Goal: Find specific page/section: Find specific page/section

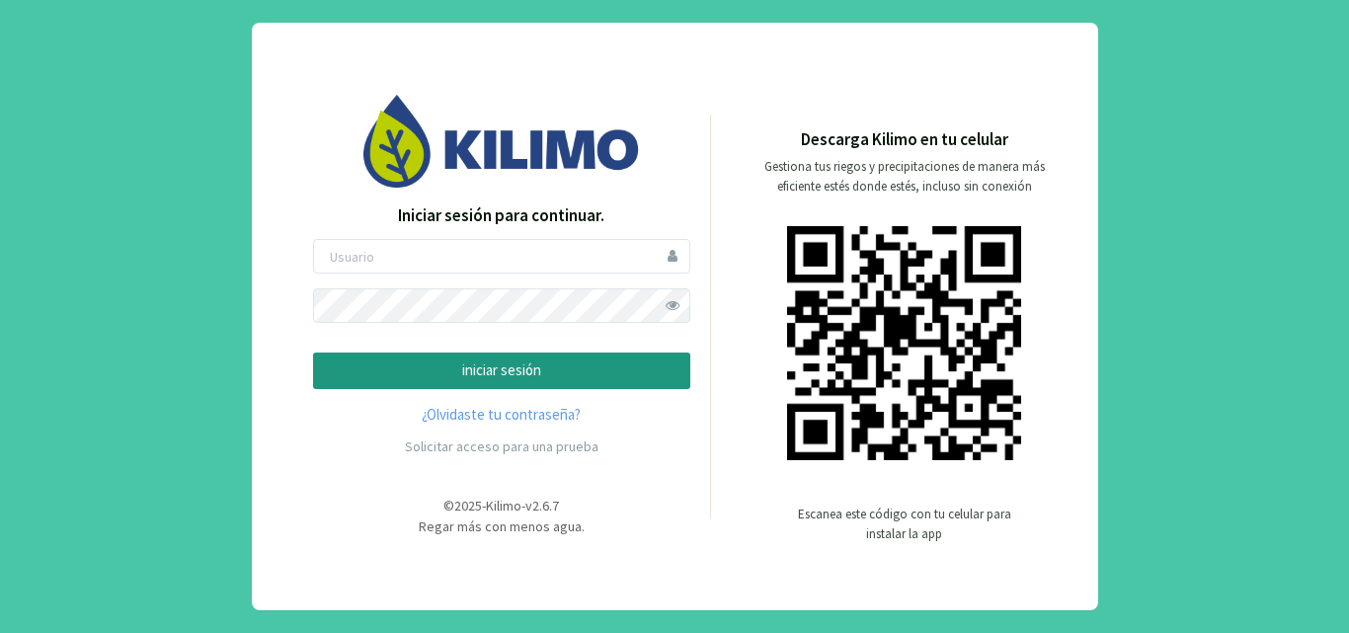
click at [486, 236] on div "Iniciar sesión para continuar. iniciar sesión ¿Olvidaste tu contraseña? Solicit…" at bounding box center [501, 334] width 377 height 263
click at [485, 248] on input "email" at bounding box center [501, 256] width 377 height 35
type input "[PERSON_NAME]"
click at [313, 352] on button "iniciar sesión" at bounding box center [501, 370] width 377 height 37
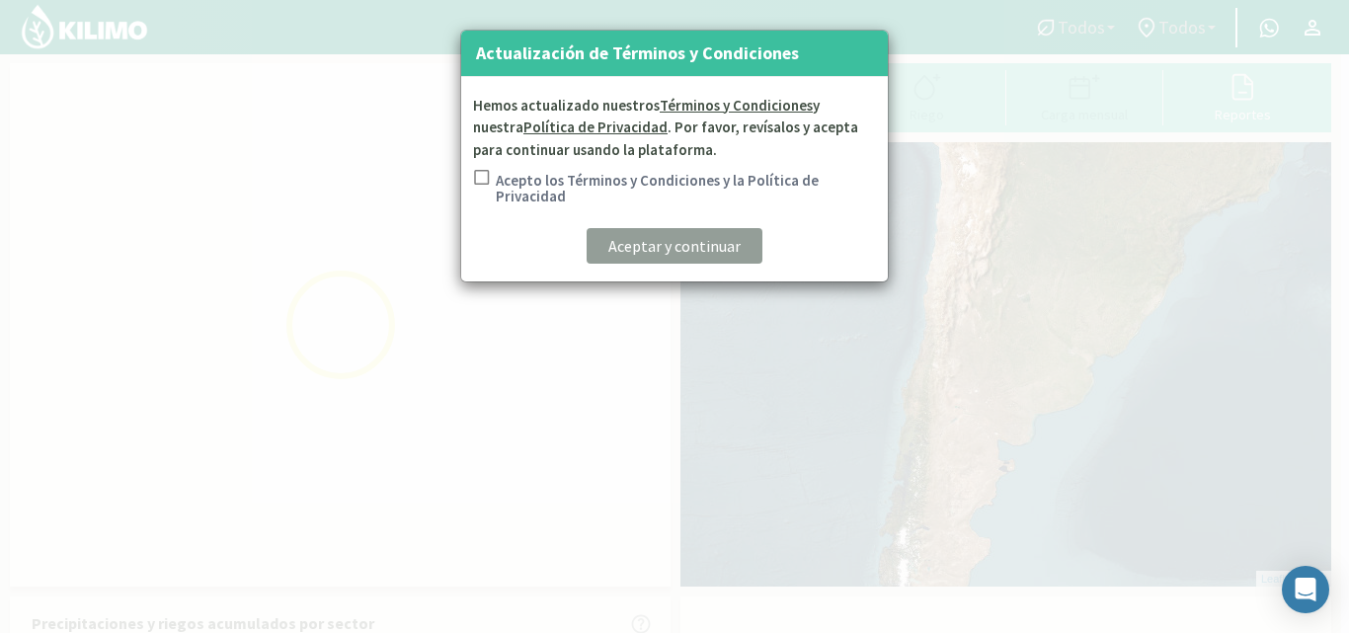
click at [481, 172] on input "Acepto los Términos y Condiciones y la Política de Privacidad" at bounding box center [480, 190] width 20 height 41
checkbox input "true"
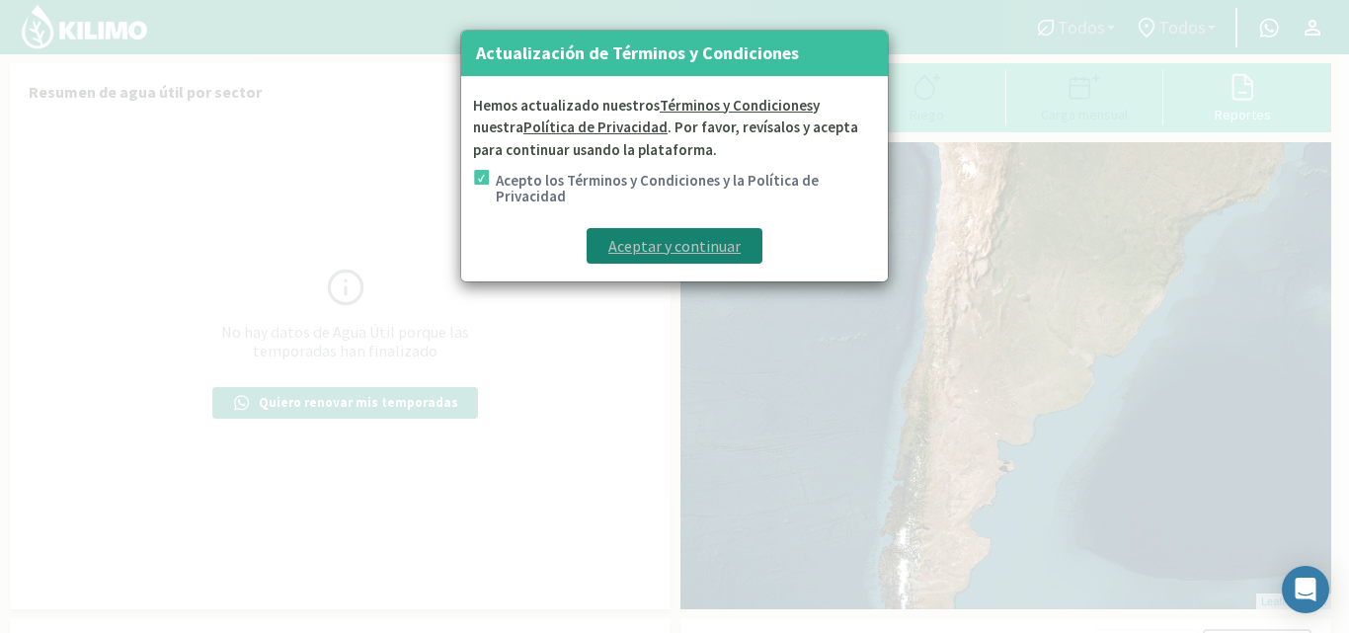
click at [639, 250] on p "Aceptar y continuar" at bounding box center [674, 246] width 132 height 24
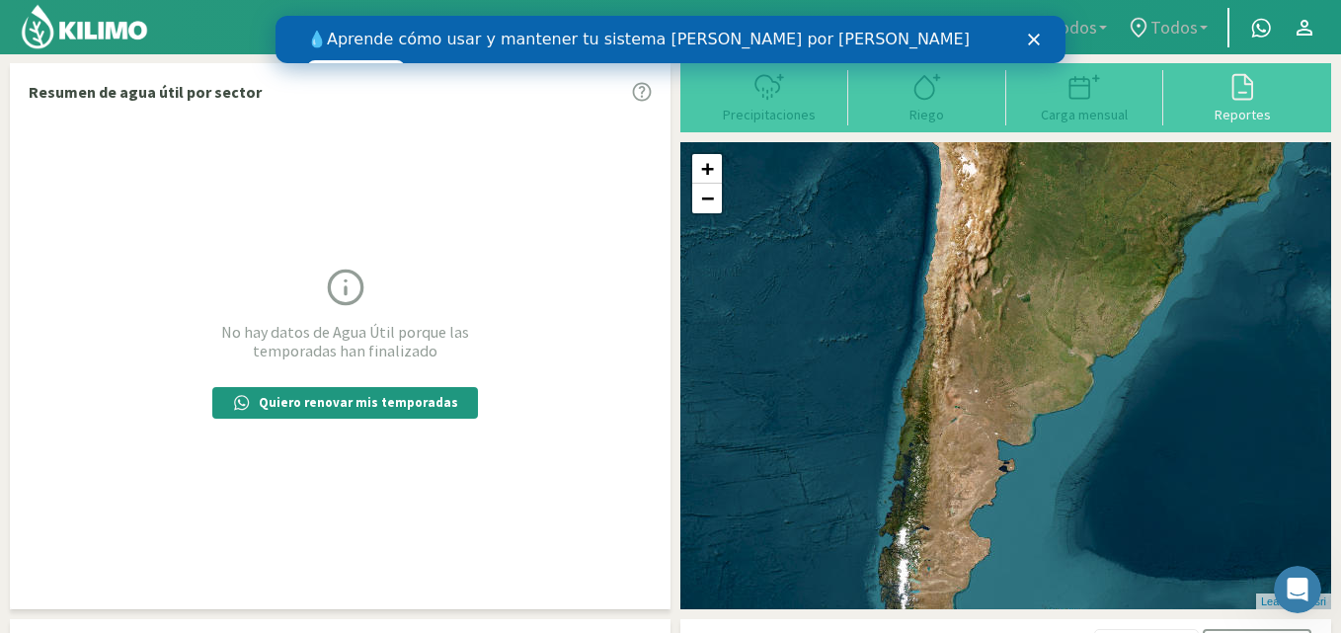
click at [1039, 39] on icon "Cerrar" at bounding box center [1034, 40] width 12 height 12
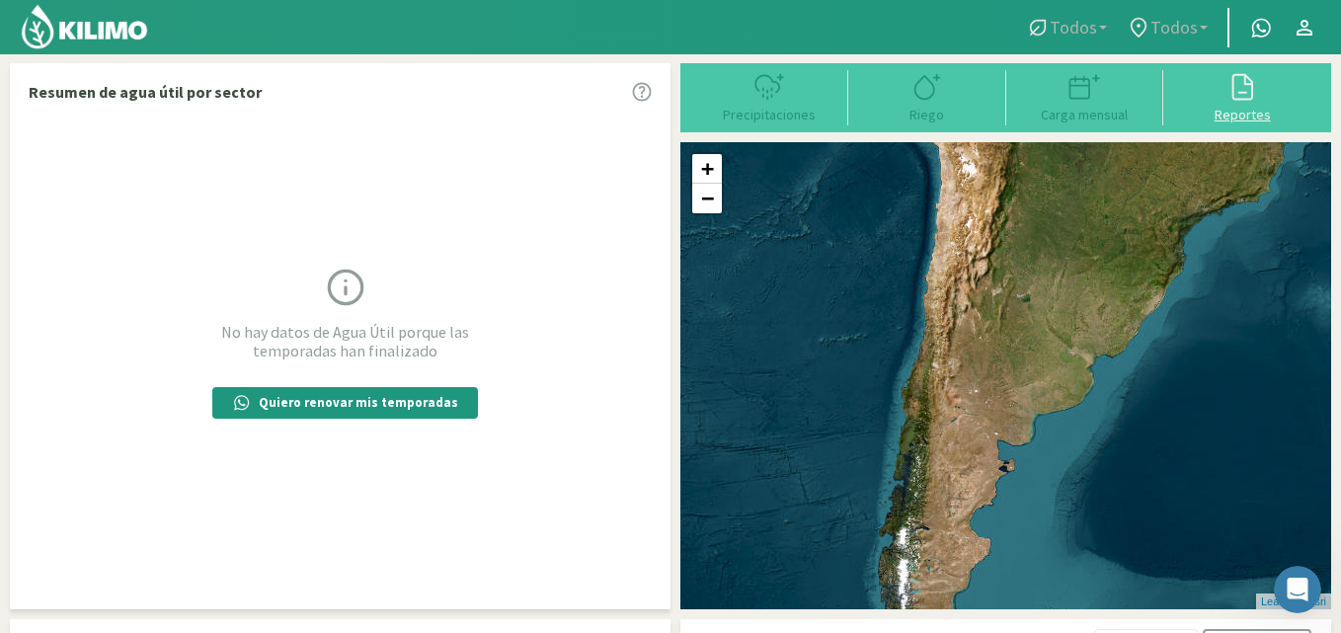
click at [1251, 115] on div "Reportes" at bounding box center [1242, 115] width 146 height 14
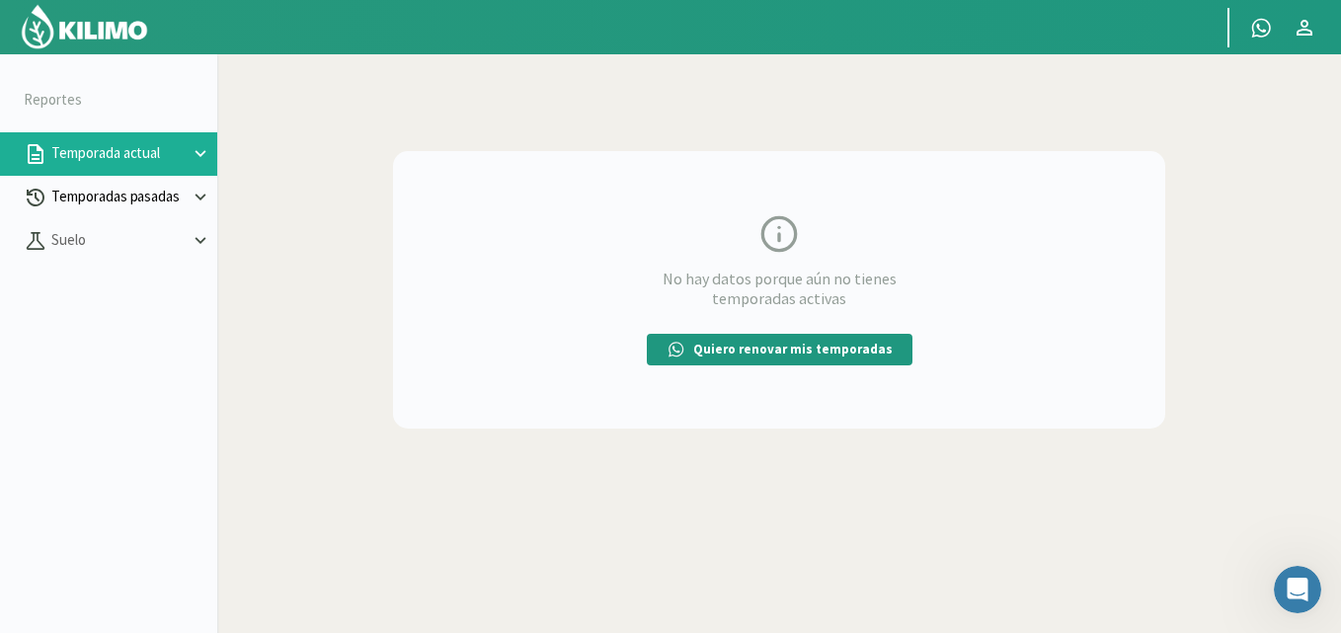
click at [203, 205] on icon at bounding box center [201, 198] width 22 height 22
click at [101, 291] on link "BH Tabla" at bounding box center [134, 284] width 166 height 18
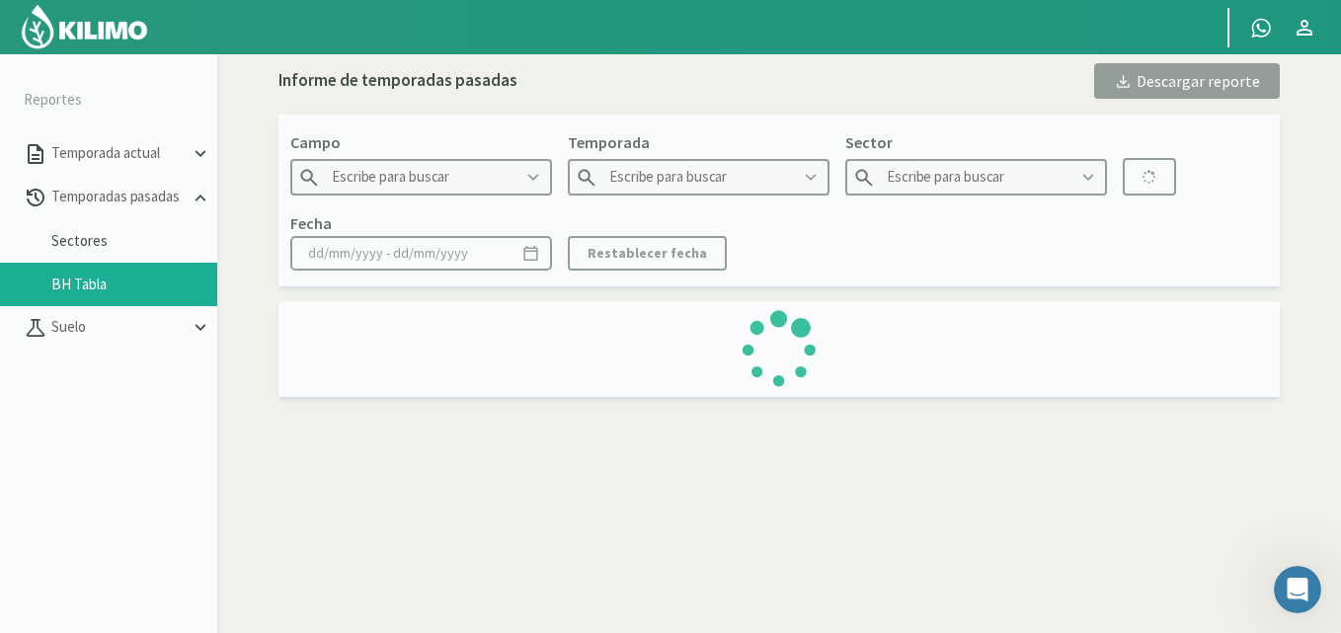
type input "Bremor"
type input "2016"
type input "C2 - Maiz C. Intermedio"
type input "[DATE] - [DATE]"
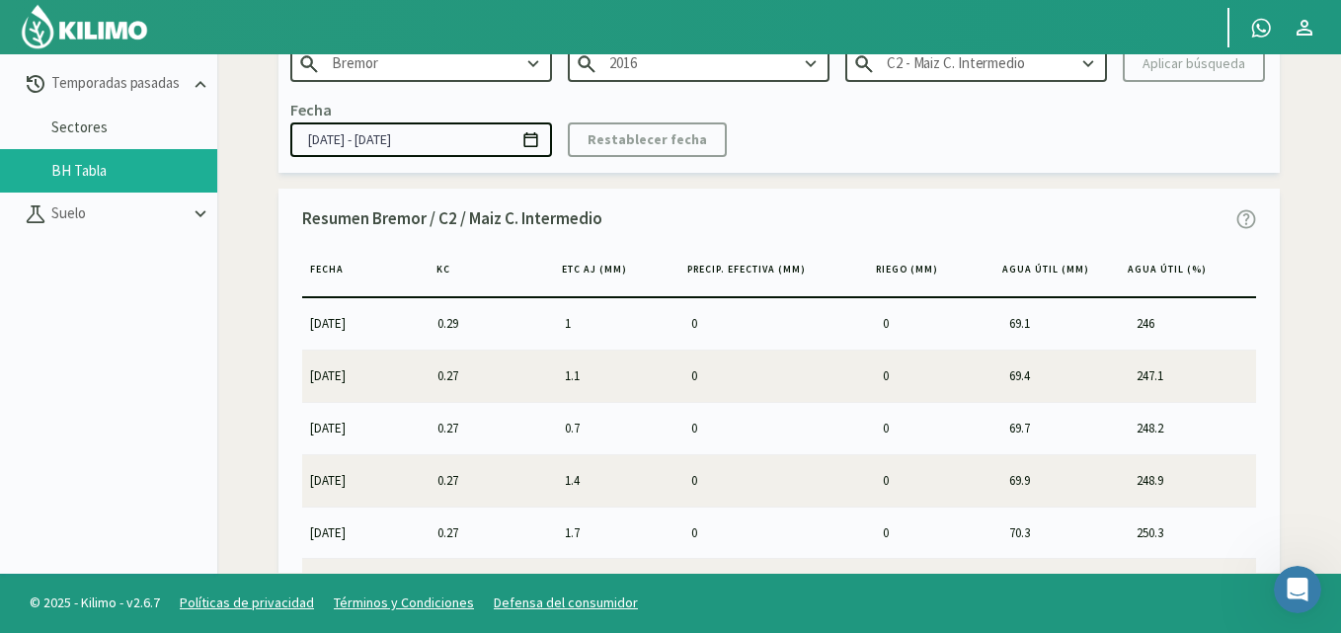
scroll to position [6653, 0]
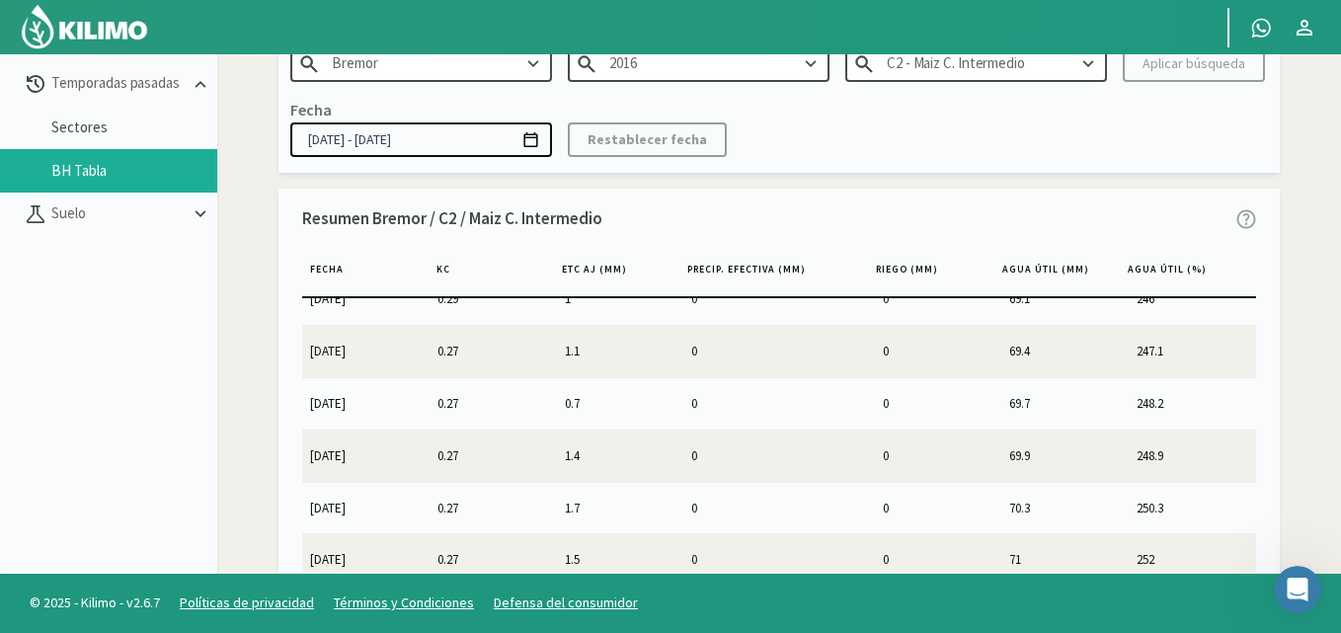
drag, startPoint x: 1252, startPoint y: 308, endPoint x: 0, endPoint y: 25, distance: 1283.5
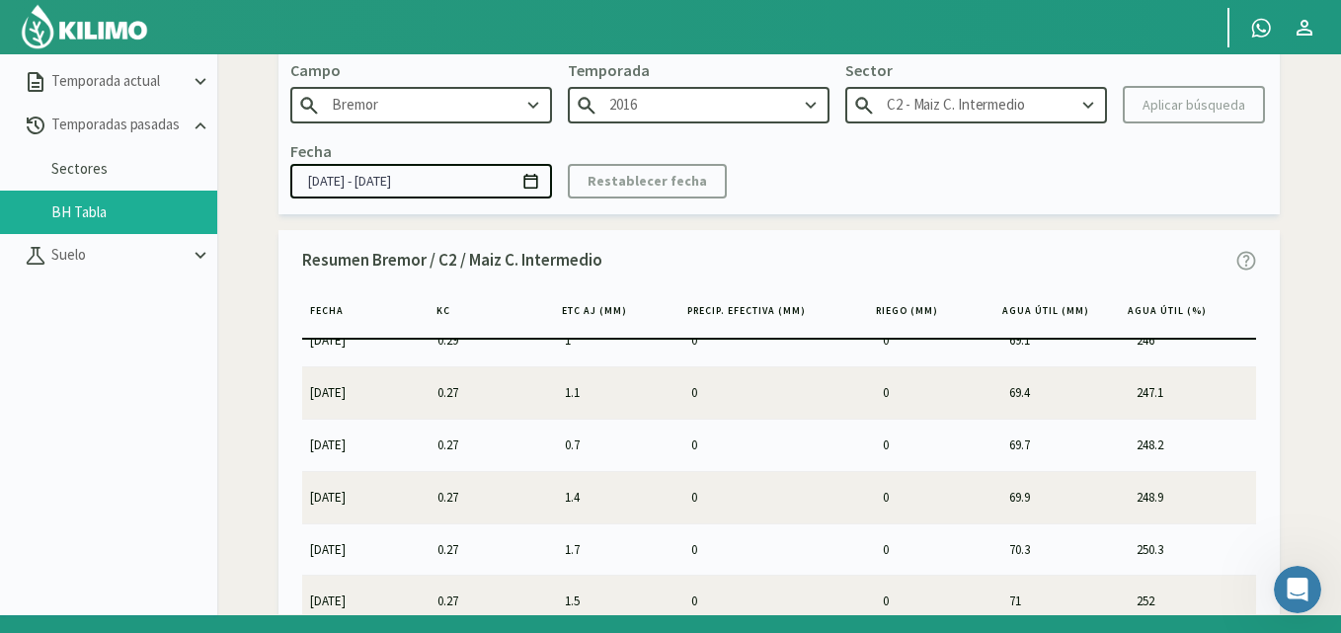
scroll to position [114, 0]
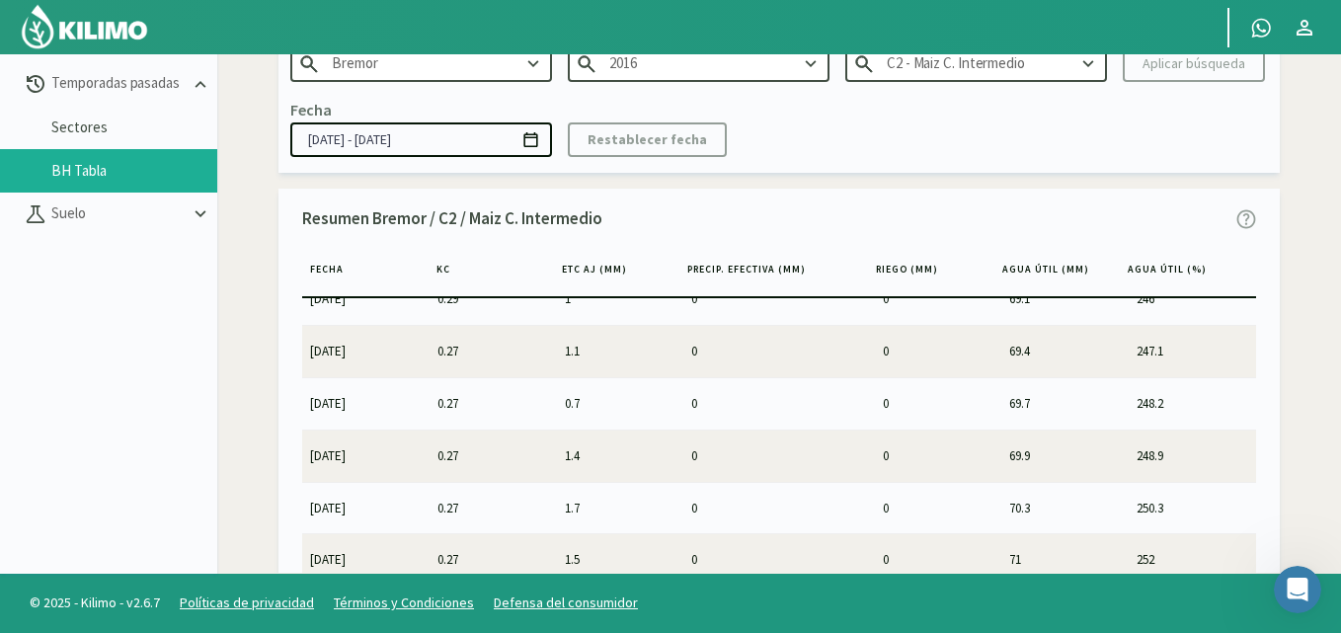
click at [1258, 446] on div "Resumen Bremor / C2 / Maiz C. Intermedio [PERSON_NAME] KC ETc aj (MM) Precip. E…" at bounding box center [778, 402] width 1001 height 426
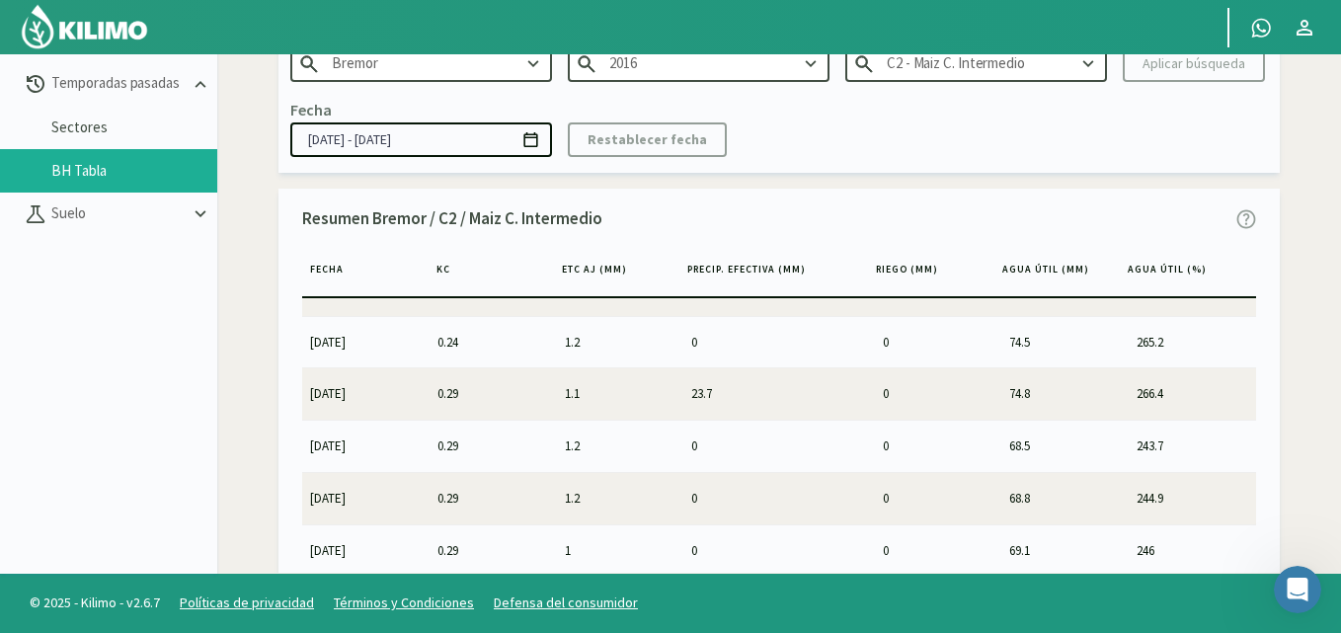
scroll to position [6441, 0]
